Goal: Information Seeking & Learning: Learn about a topic

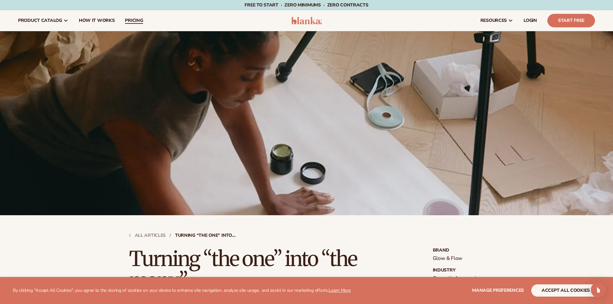
click at [127, 18] on span "pricing" at bounding box center [134, 20] width 18 height 5
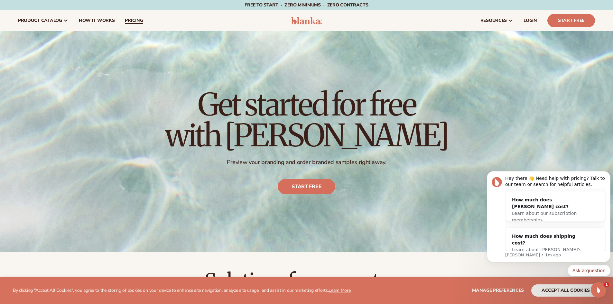
click at [125, 22] on span "pricing" at bounding box center [134, 20] width 18 height 5
